Goal: Register for event/course

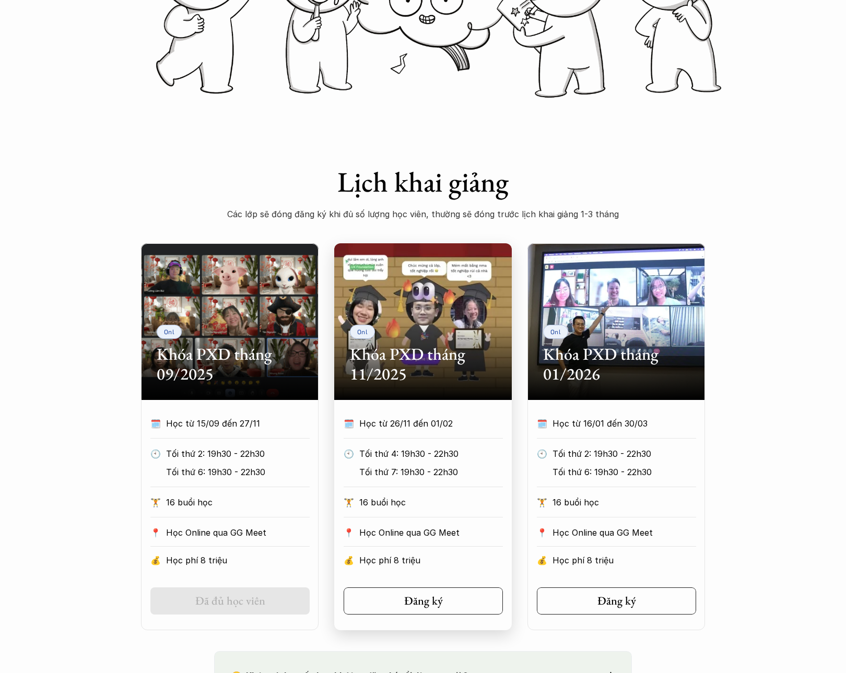
scroll to position [304, 0]
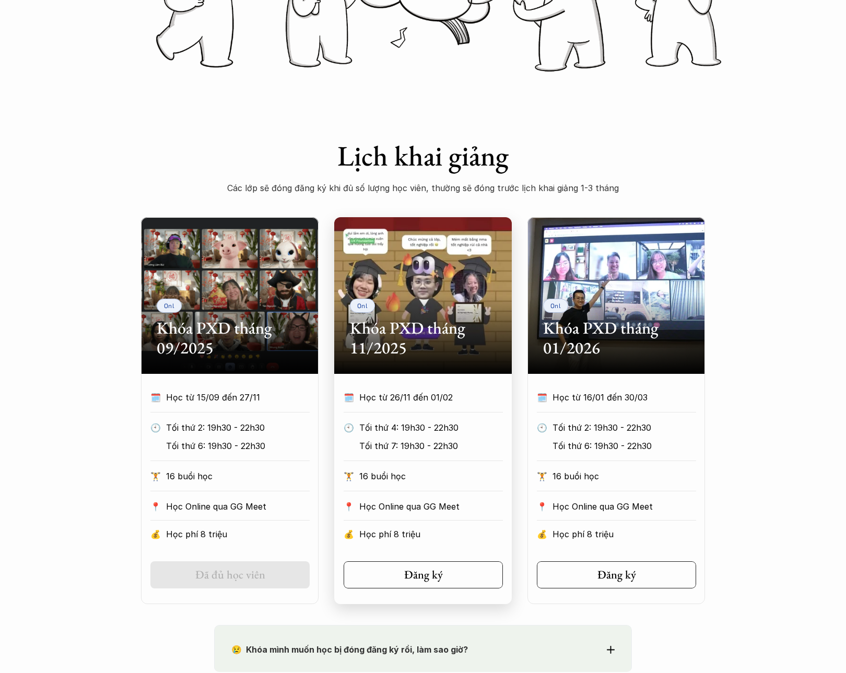
click at [450, 337] on h2 "Khóa PXD tháng 11/2025" at bounding box center [423, 338] width 146 height 40
click at [453, 573] on link "Đăng ký" at bounding box center [422, 574] width 159 height 27
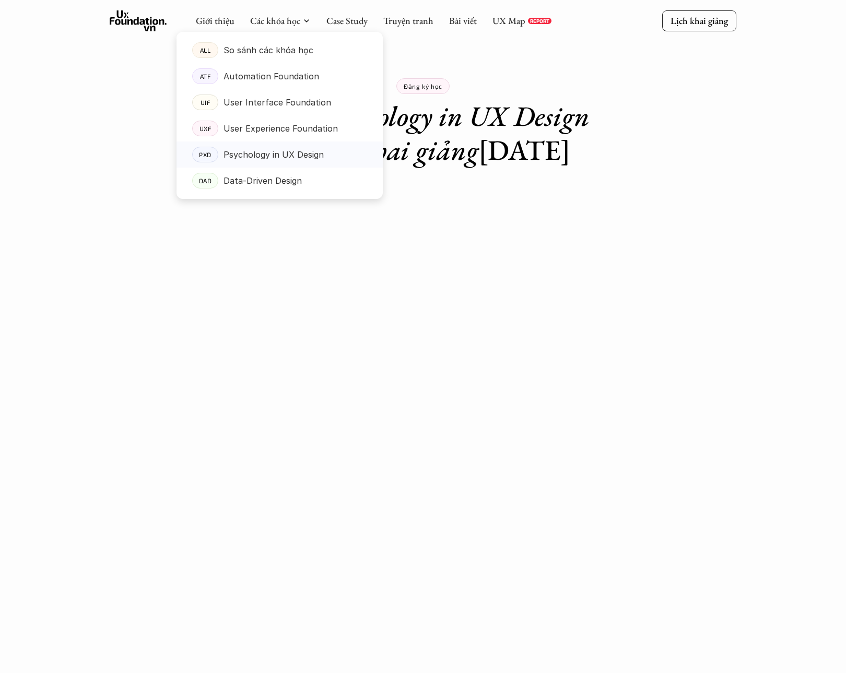
click at [310, 154] on p "Psychology in UX Design" at bounding box center [273, 155] width 100 height 16
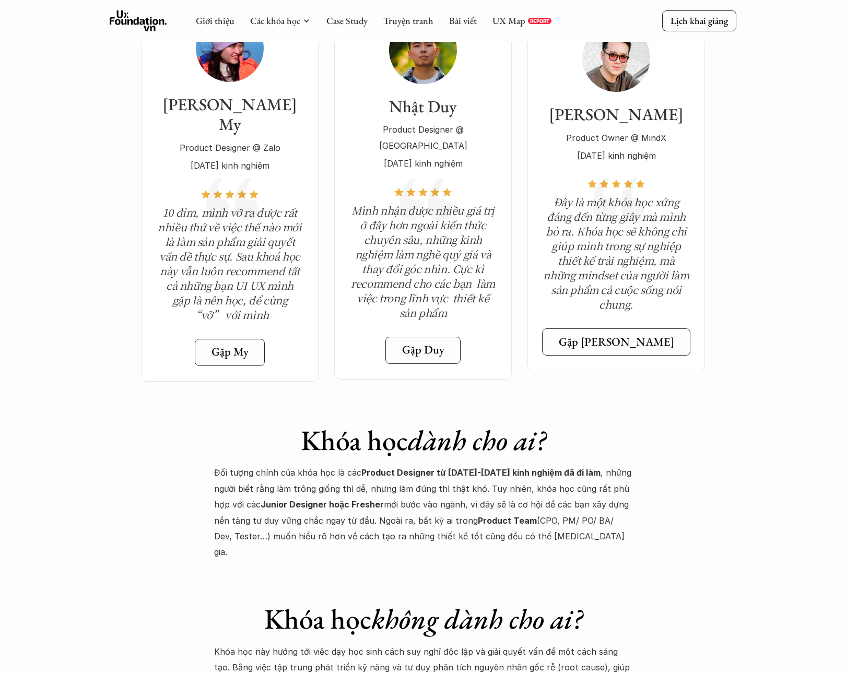
scroll to position [3539, 0]
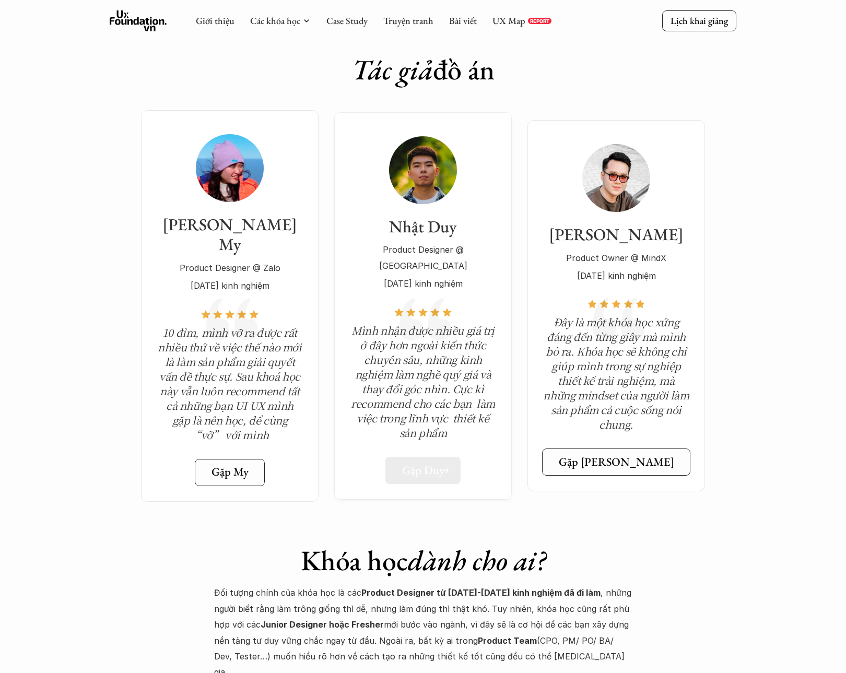
click at [436, 463] on h5 "Gặp Duy" at bounding box center [423, 470] width 42 height 14
